Goal: Task Accomplishment & Management: Use online tool/utility

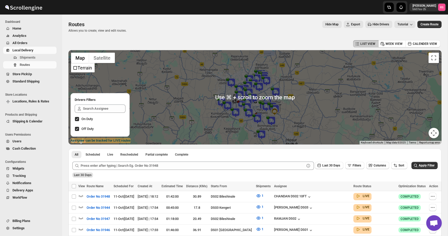
click at [29, 28] on span "Home" at bounding box center [33, 28] width 43 height 5
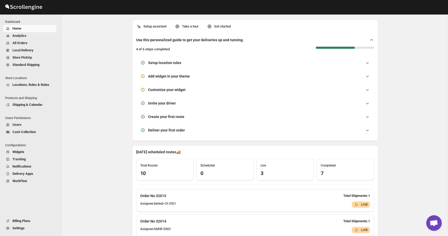
click at [26, 44] on span "All Orders" at bounding box center [19, 43] width 15 height 4
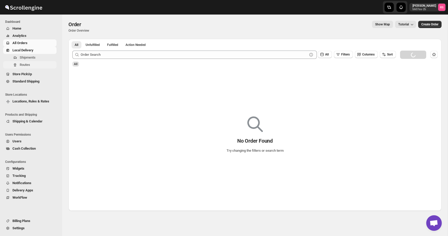
click at [26, 63] on span "Routes" at bounding box center [25, 65] width 10 height 4
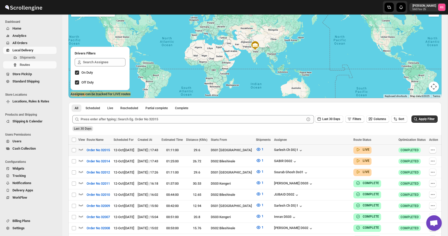
scroll to position [47, 0]
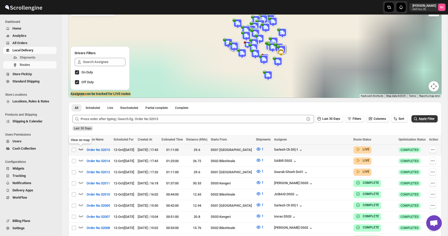
click at [82, 149] on icon "button" at bounding box center [80, 149] width 5 height 5
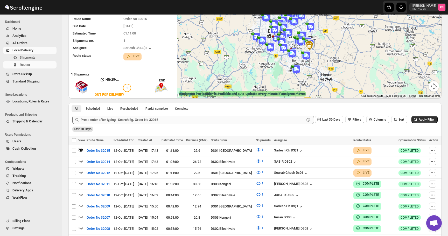
scroll to position [0, 0]
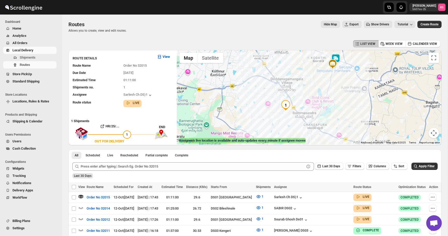
click at [339, 58] on img at bounding box center [336, 59] width 10 height 10
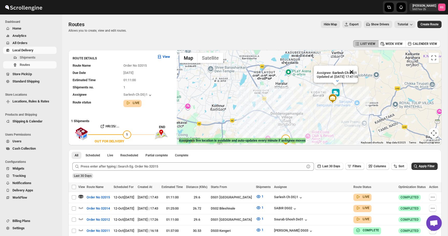
click at [358, 74] on button "Close" at bounding box center [351, 72] width 12 height 12
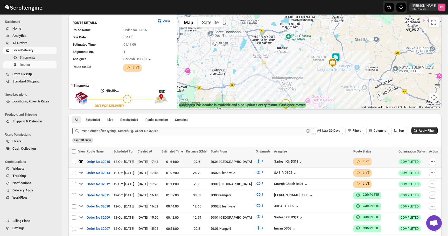
scroll to position [37, 0]
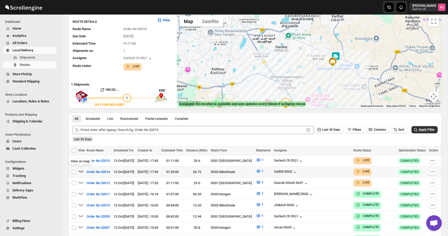
click at [81, 169] on icon "button" at bounding box center [80, 171] width 5 height 5
